Goal: Information Seeking & Learning: Check status

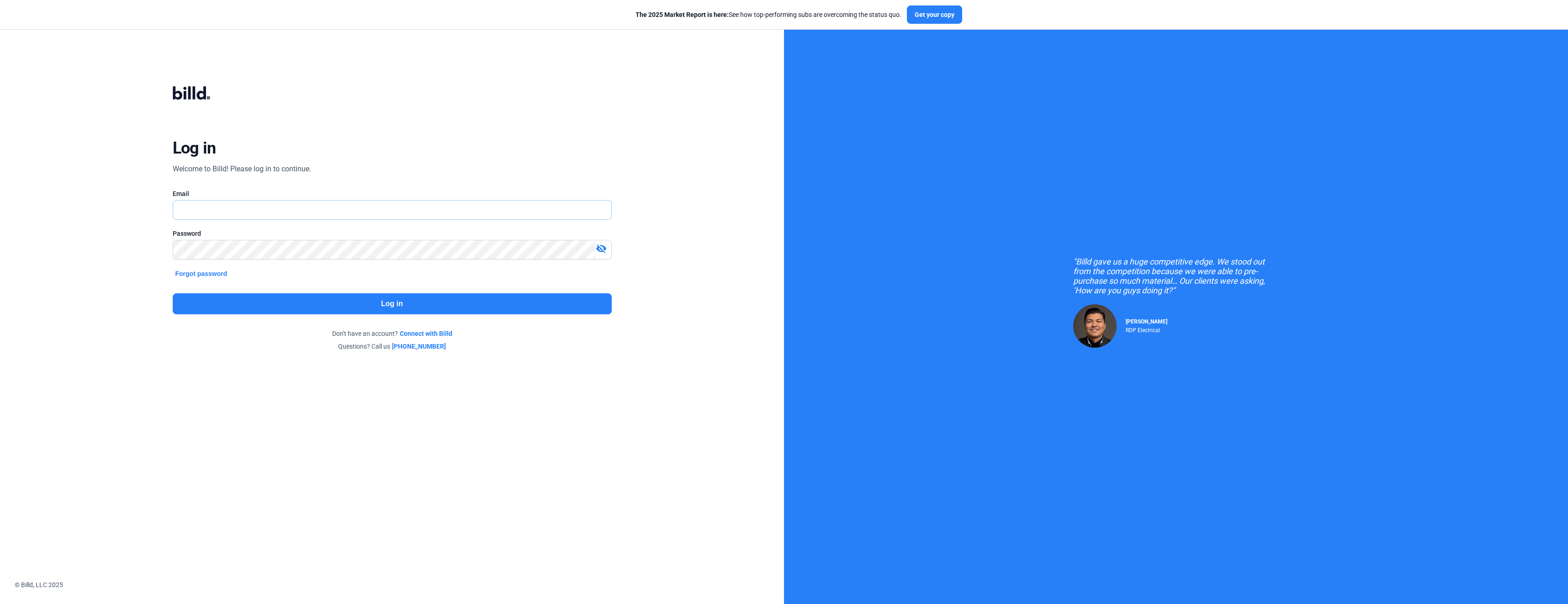
type input "[EMAIL_ADDRESS][DOMAIN_NAME]"
click at [393, 298] on button "Log in" at bounding box center [392, 304] width 439 height 21
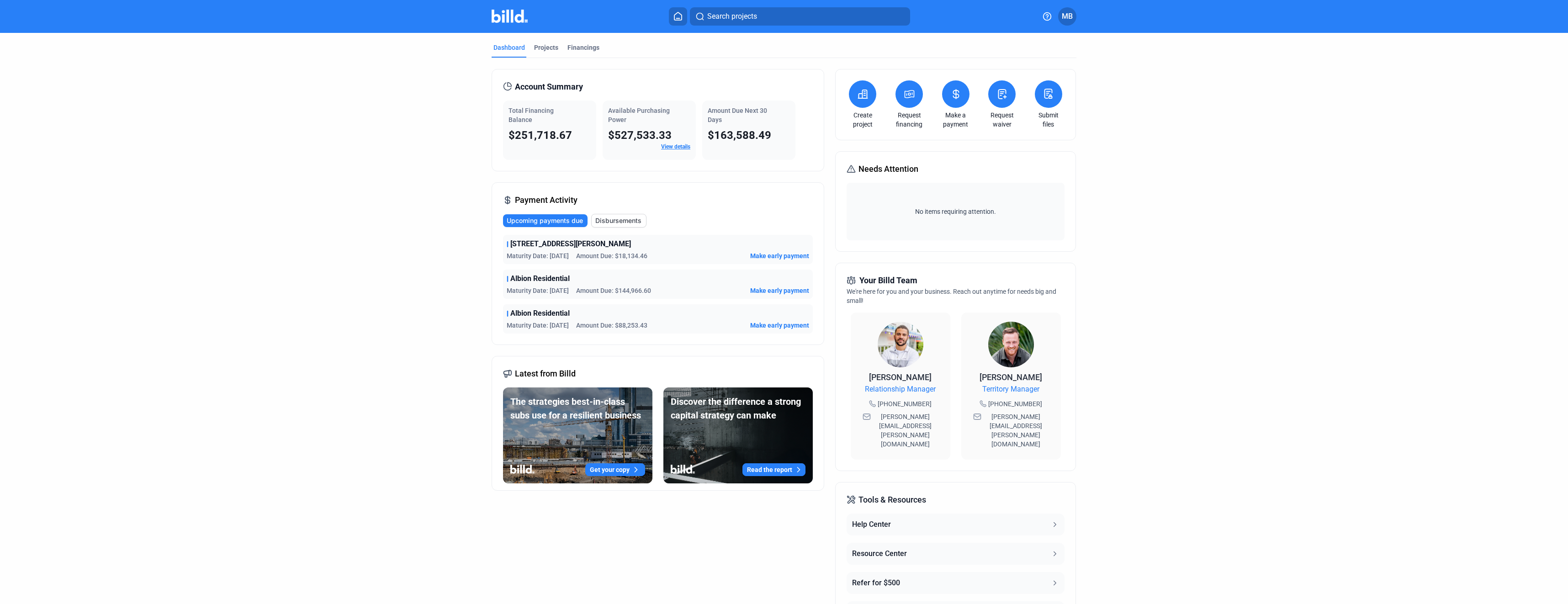
click at [670, 145] on link "View details" at bounding box center [675, 147] width 29 height 6
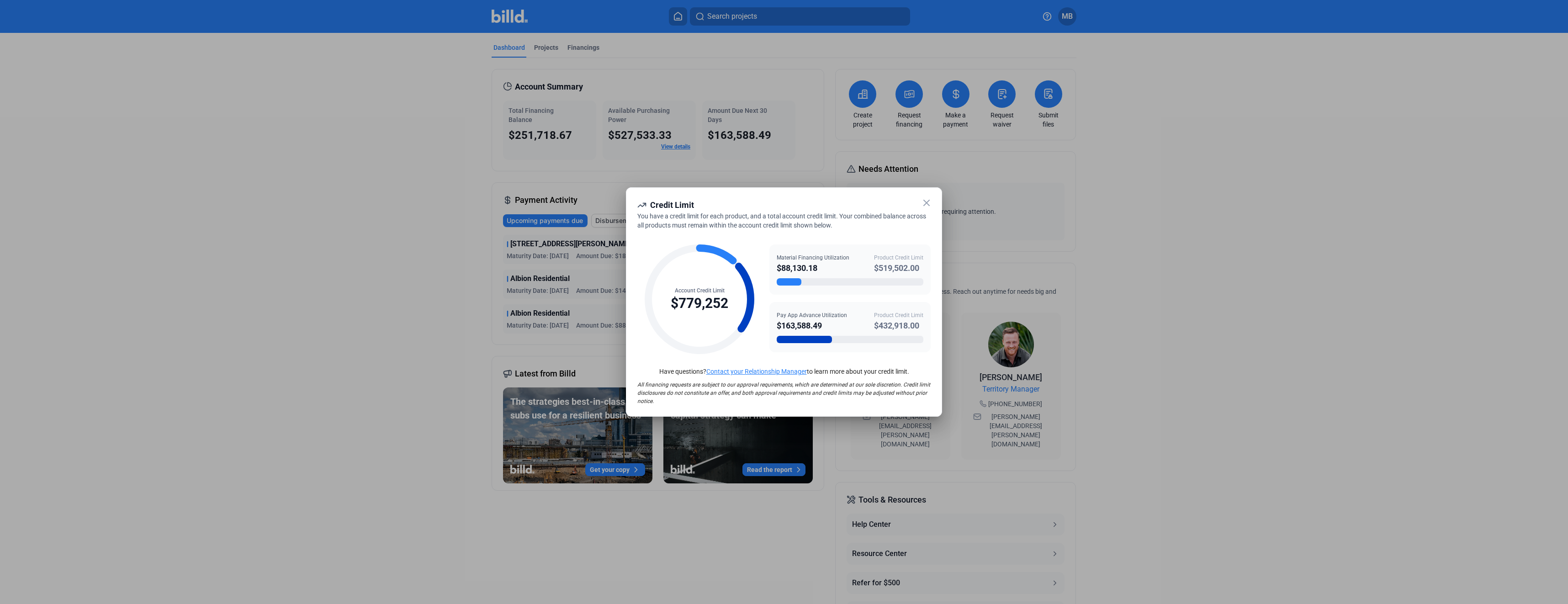
click at [930, 204] on icon at bounding box center [926, 203] width 11 height 11
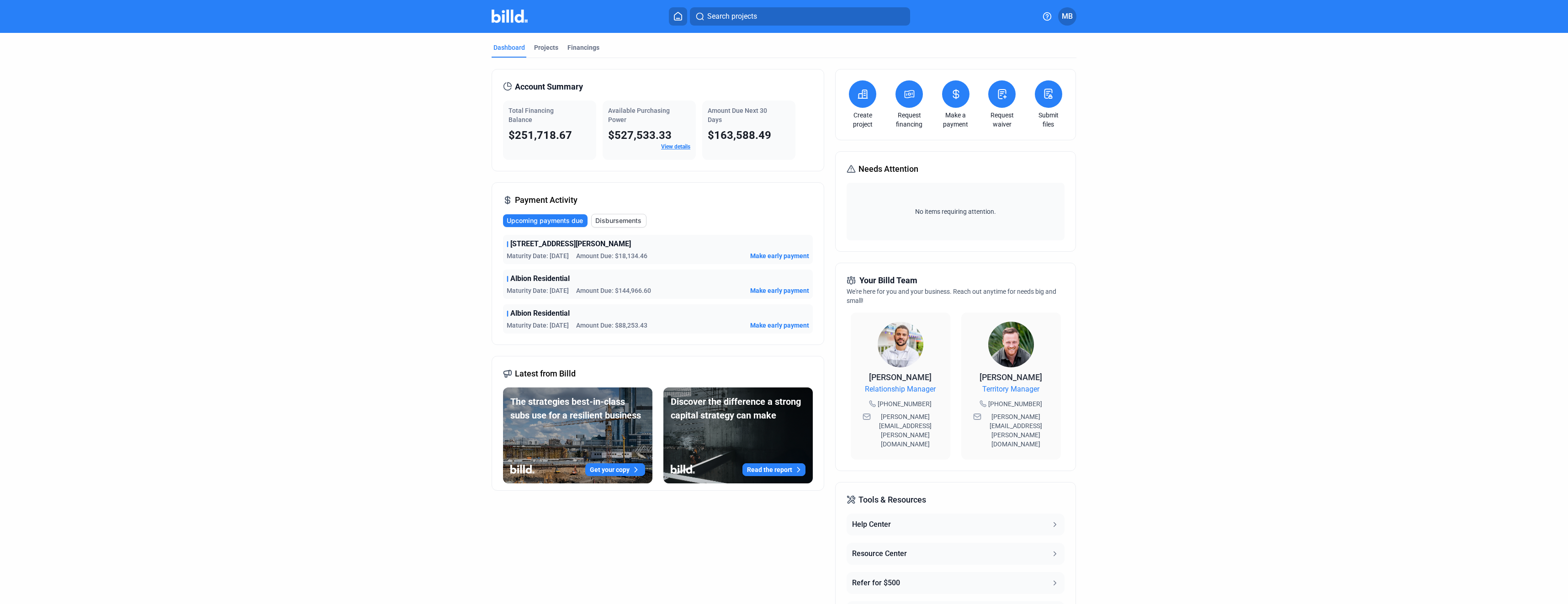
click at [675, 144] on link "View details" at bounding box center [675, 147] width 29 height 6
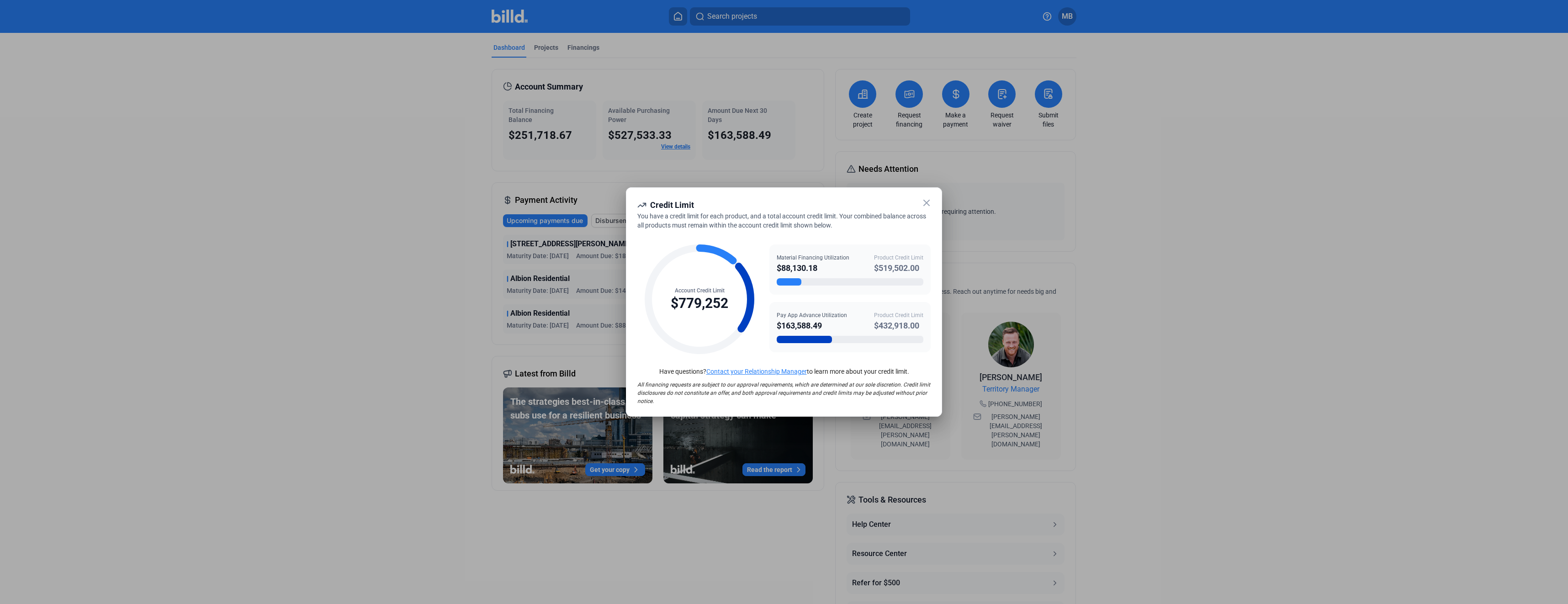
click at [927, 202] on icon at bounding box center [926, 202] width 5 height 5
